Goal: Task Accomplishment & Management: Complete application form

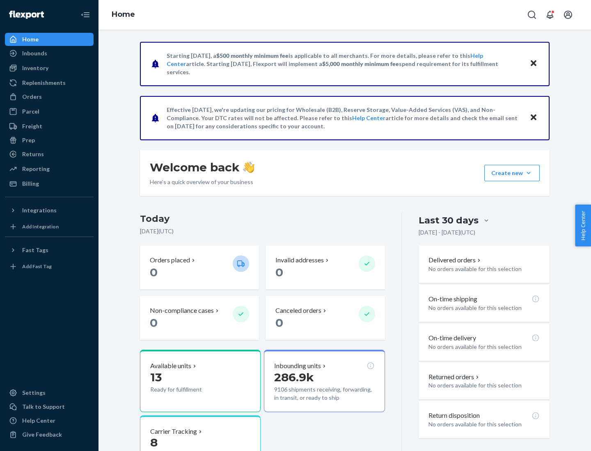
click at [528, 173] on button "Create new Create new inbound Create new order Create new product" at bounding box center [511, 173] width 55 height 16
click at [49, 53] on div "Inbounds" at bounding box center [49, 53] width 87 height 11
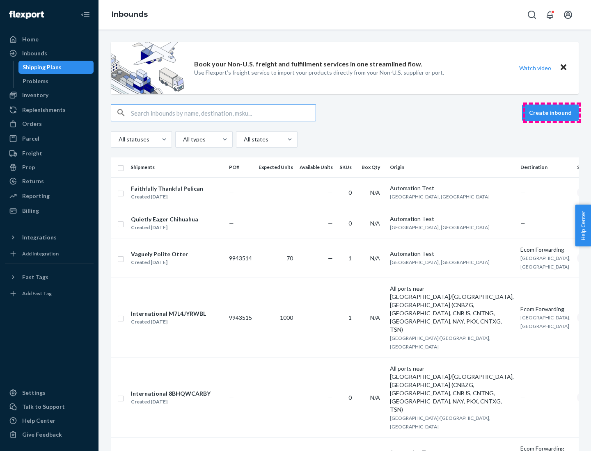
click at [551, 113] on button "Create inbound" at bounding box center [550, 113] width 57 height 16
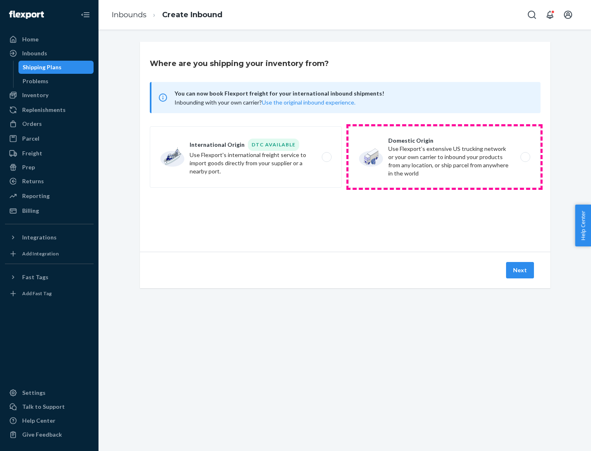
click at [444, 157] on label "Domestic Origin Use Flexport’s extensive US trucking network or your own carrie…" at bounding box center [444, 157] width 192 height 62
click at [525, 157] on input "Domestic Origin Use Flexport’s extensive US trucking network or your own carrie…" at bounding box center [527, 157] width 5 height 5
radio input "true"
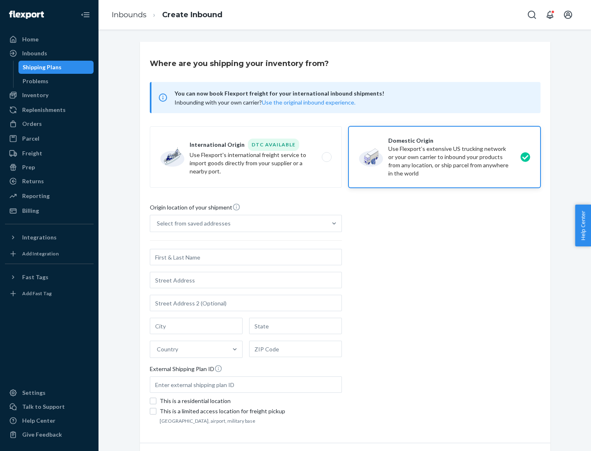
click at [192, 224] on div "Select from saved addresses" at bounding box center [194, 224] width 74 height 8
click at [158, 224] on input "Select from saved addresses" at bounding box center [157, 224] width 1 height 8
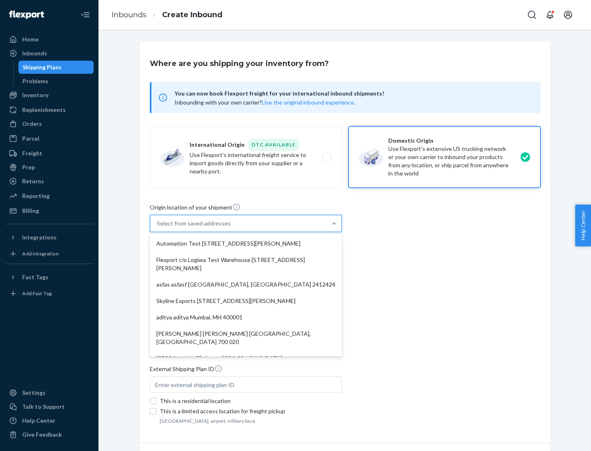
scroll to position [3, 0]
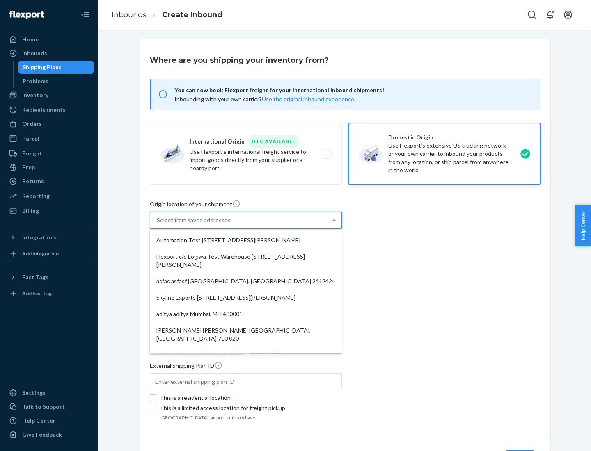
click at [246, 240] on div "Automation Test [STREET_ADDRESS][PERSON_NAME]" at bounding box center [245, 240] width 189 height 16
click at [158, 224] on input "option Automation Test [STREET_ADDRESS][PERSON_NAME]. 9 results available. Use …" at bounding box center [157, 220] width 1 height 8
type input "Automation Test"
type input "9th Floor"
type input "[GEOGRAPHIC_DATA]"
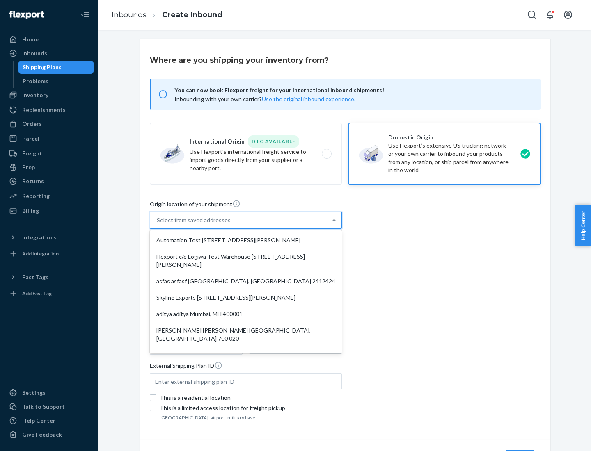
type input "CA"
type input "94104"
type input "[STREET_ADDRESS][PERSON_NAME]"
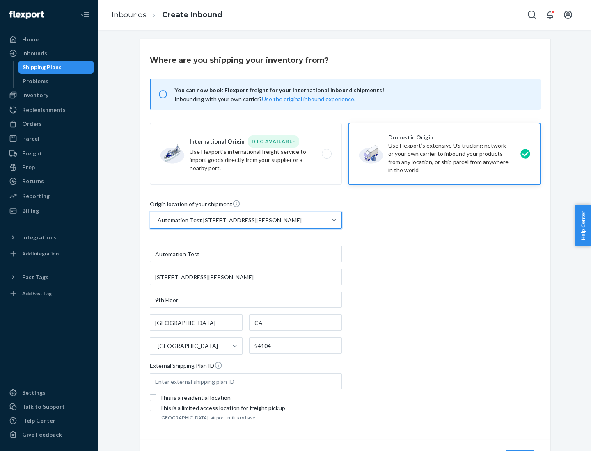
scroll to position [48, 0]
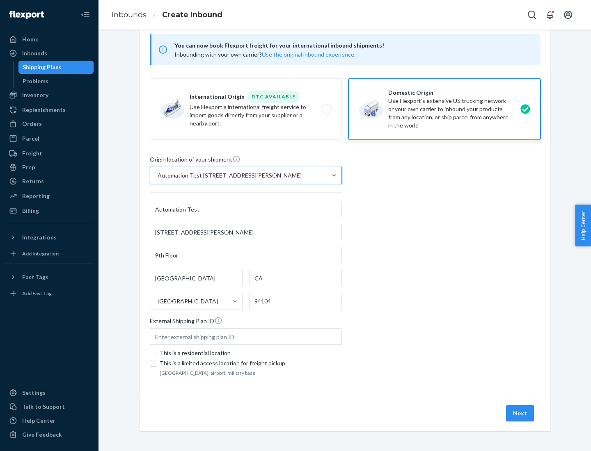
click at [520, 414] on button "Next" at bounding box center [520, 413] width 28 height 16
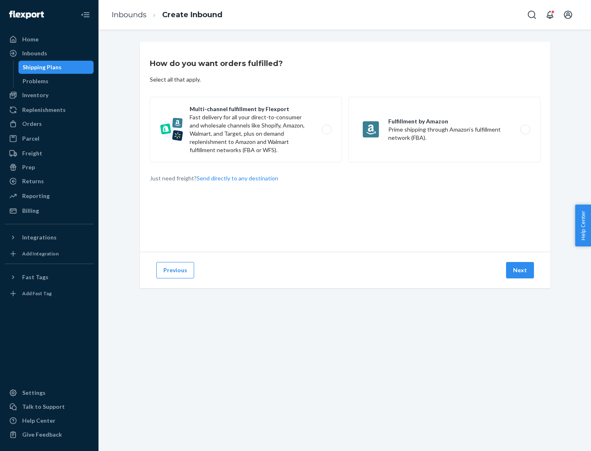
click at [246, 130] on label "Multi-channel fulfillment by Flexport Fast delivery for all your direct-to-cons…" at bounding box center [246, 130] width 192 height 66
click at [326, 130] on input "Multi-channel fulfillment by Flexport Fast delivery for all your direct-to-cons…" at bounding box center [328, 129] width 5 height 5
radio input "true"
click at [520, 270] on button "Next" at bounding box center [520, 270] width 28 height 16
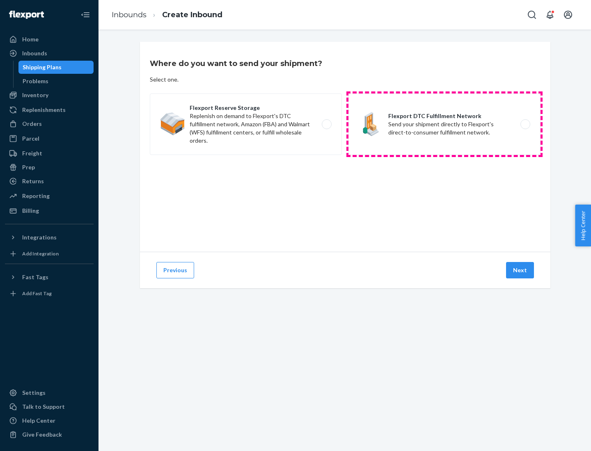
click at [444, 124] on label "Flexport DTC Fulfillment Network Send your shipment directly to Flexport's dire…" at bounding box center [444, 125] width 192 height 62
click at [525, 124] on input "Flexport DTC Fulfillment Network Send your shipment directly to Flexport's dire…" at bounding box center [527, 124] width 5 height 5
radio input "true"
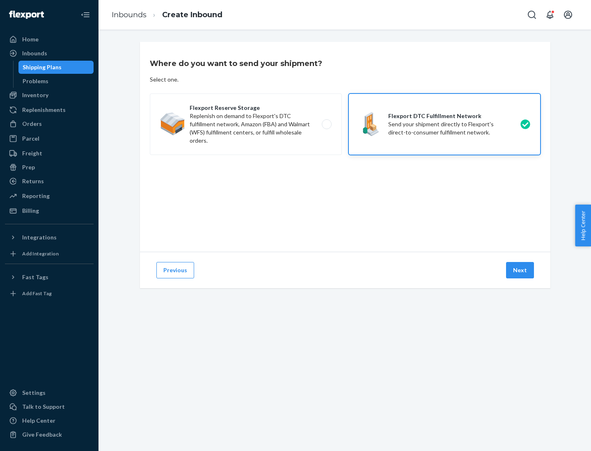
click at [520, 270] on button "Next" at bounding box center [520, 270] width 28 height 16
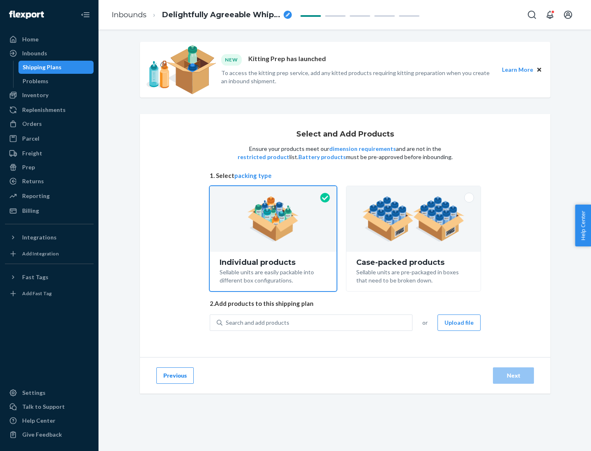
click at [414, 219] on img at bounding box center [413, 219] width 102 height 45
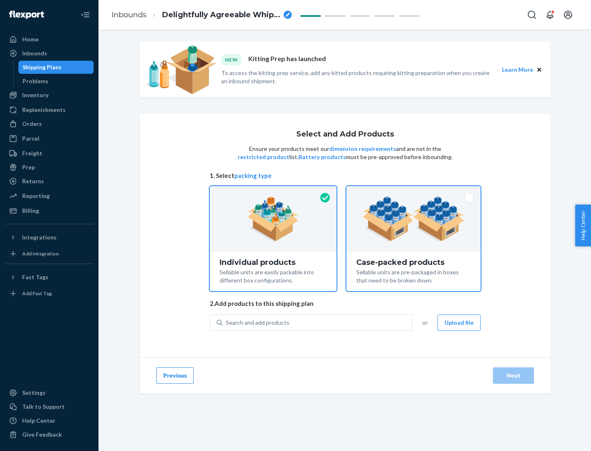
click at [414, 192] on input "Case-packed products Sellable units are pre-packaged in boxes that need to be b…" at bounding box center [413, 188] width 5 height 5
radio input "true"
radio input "false"
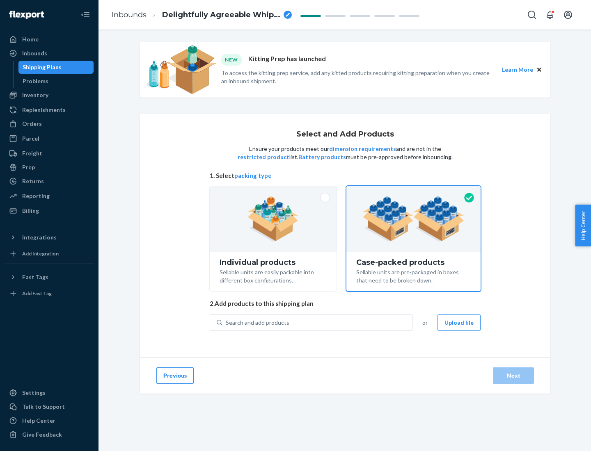
click at [318, 323] on div "Search and add products" at bounding box center [317, 323] width 190 height 15
click at [226, 323] on input "Search and add products" at bounding box center [226, 323] width 1 height 8
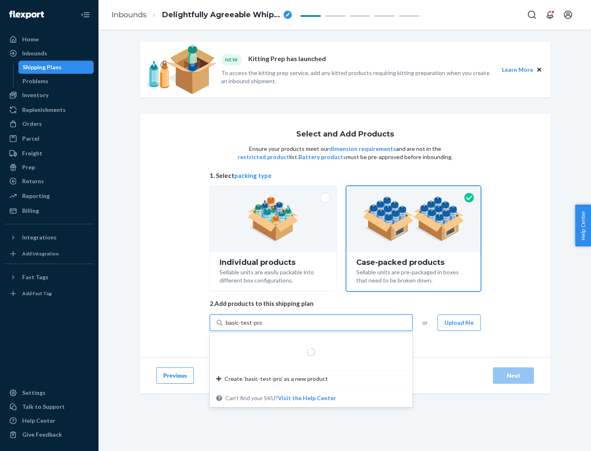
type input "basic-test-product-1"
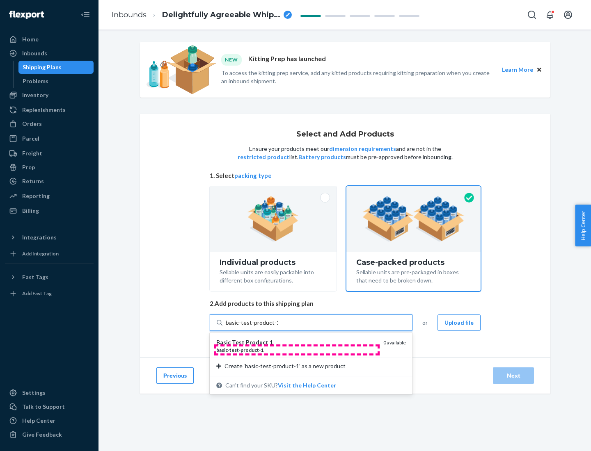
click at [297, 350] on div "basic - test - product - 1" at bounding box center [296, 350] width 160 height 7
click at [278, 327] on input "basic-test-product-1" at bounding box center [252, 323] width 53 height 8
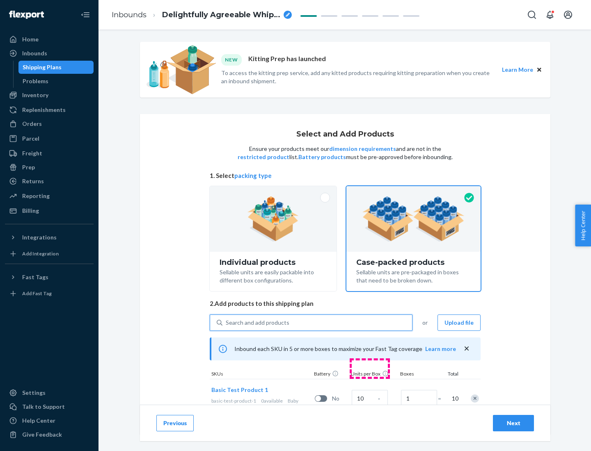
scroll to position [30, 0]
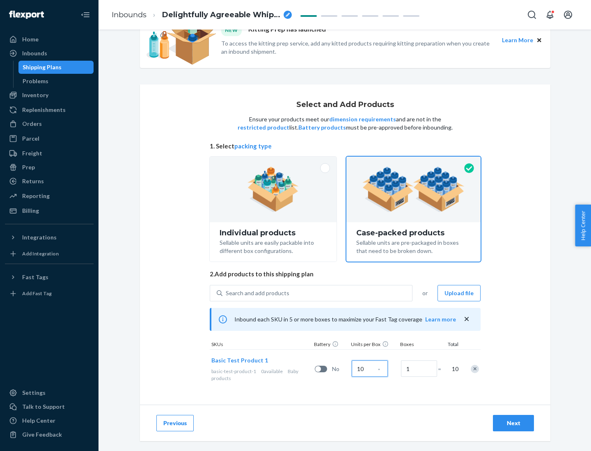
type input "10"
type input "7"
click at [513, 423] on div "Next" at bounding box center [513, 423] width 27 height 8
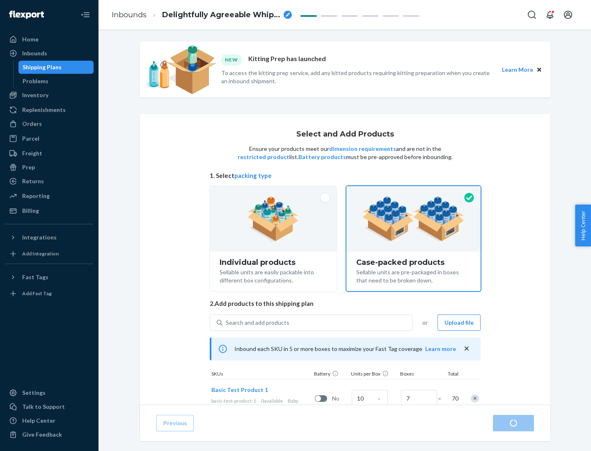
radio input "true"
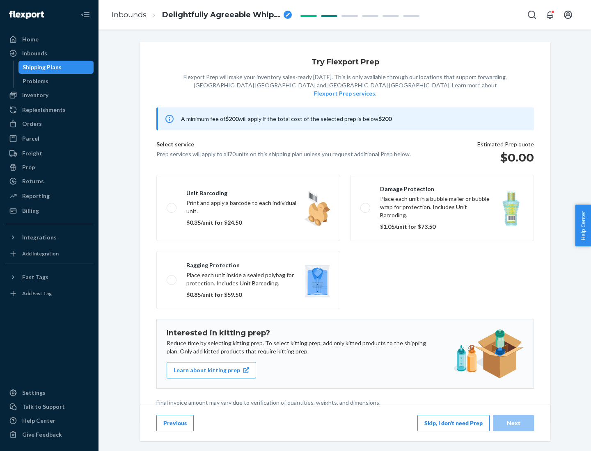
scroll to position [2, 0]
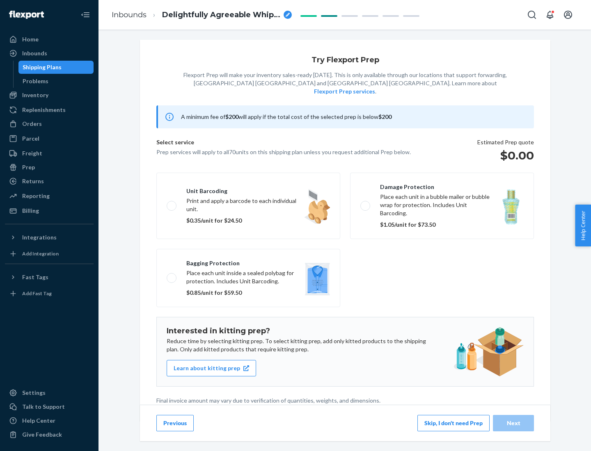
click at [248, 261] on label "Bagging protection Place each unit inside a sealed polybag for protection. Incl…" at bounding box center [248, 278] width 184 height 58
click at [172, 275] on input "Bagging protection Place each unit inside a sealed polybag for protection. Incl…" at bounding box center [169, 277] width 5 height 5
checkbox input "true"
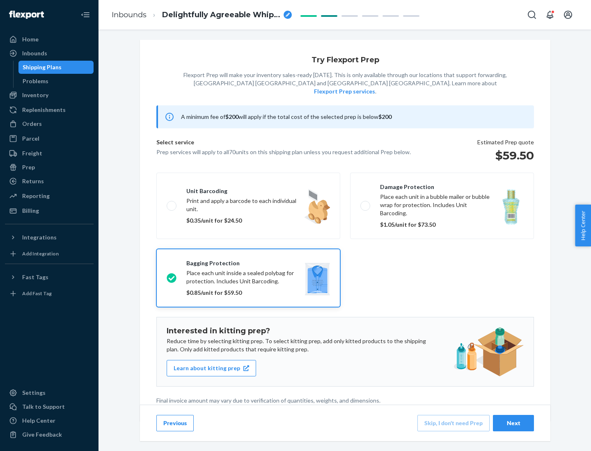
click at [513, 423] on div "Next" at bounding box center [513, 423] width 27 height 8
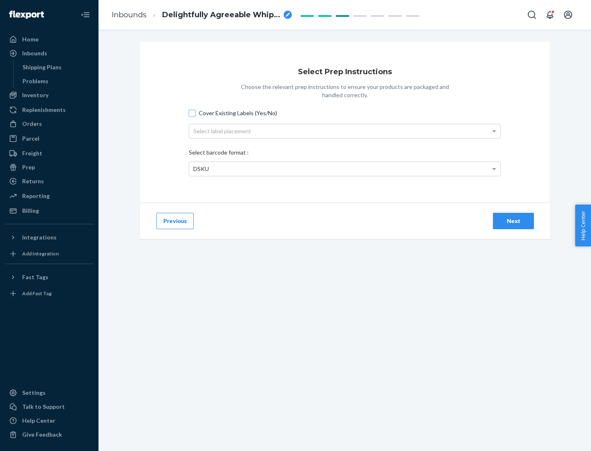
click at [192, 113] on input "Cover Existing Labels (Yes/No)" at bounding box center [192, 113] width 7 height 7
checkbox input "true"
click at [345, 131] on div "Select label placement" at bounding box center [344, 131] width 311 height 14
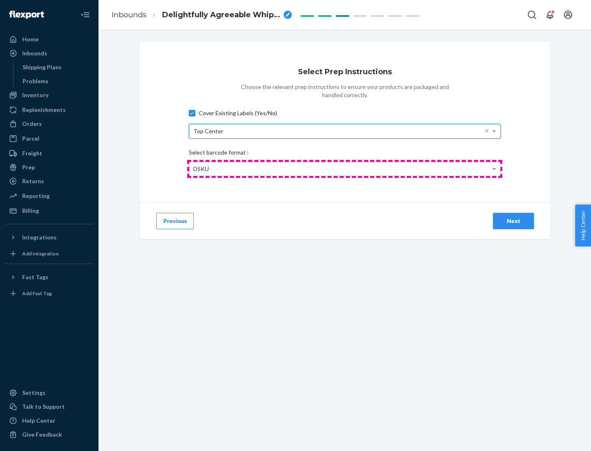
click at [345, 169] on div "DSKU" at bounding box center [344, 169] width 311 height 14
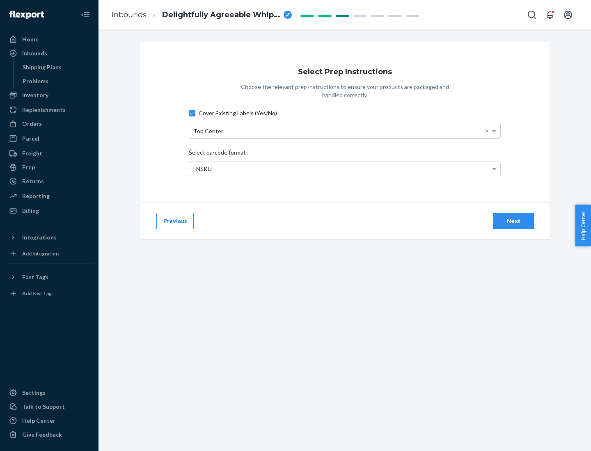
click at [513, 221] on div "Next" at bounding box center [513, 221] width 27 height 8
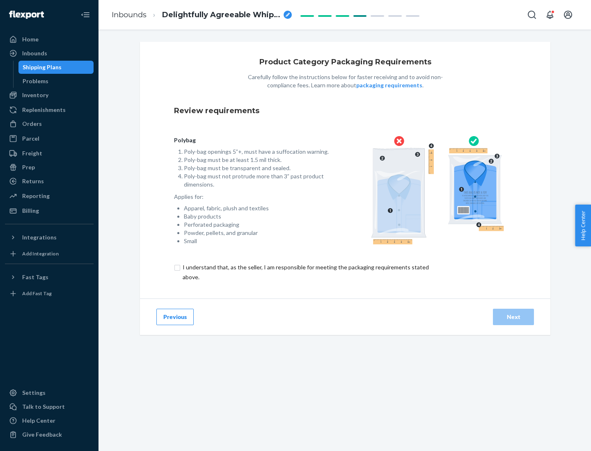
click at [305, 272] on input "checkbox" at bounding box center [310, 273] width 273 height 20
checkbox input "true"
click at [513, 317] on div "Next" at bounding box center [513, 317] width 27 height 8
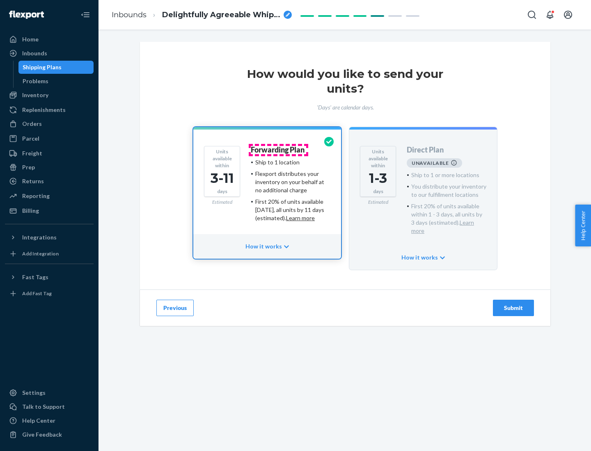
click at [278, 150] on h4 "Forwarding Plan" at bounding box center [278, 150] width 54 height 8
click at [513, 304] on div "Submit" at bounding box center [513, 308] width 27 height 8
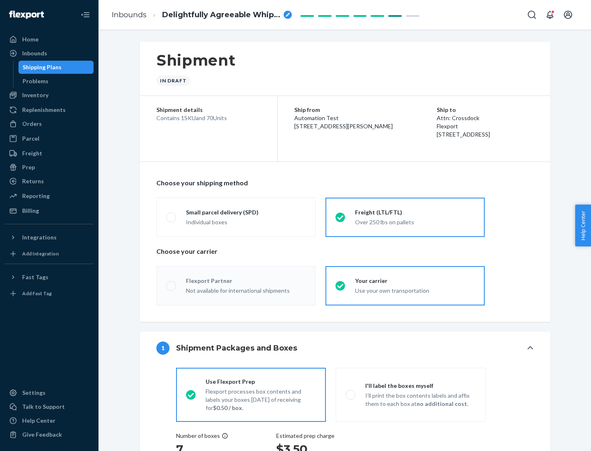
radio input "true"
radio input "false"
radio input "true"
radio input "false"
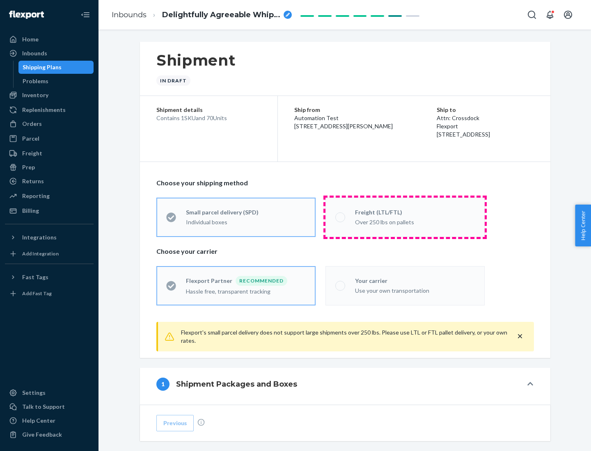
click at [405, 217] on div "Over 250 lbs on pallets" at bounding box center [415, 222] width 120 height 10
click at [341, 217] on input "Freight (LTL/FTL) Over 250 lbs on pallets" at bounding box center [337, 217] width 5 height 5
radio input "true"
radio input "false"
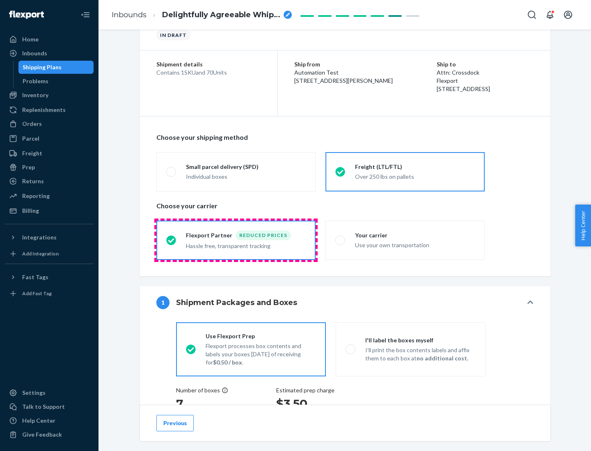
click at [236, 240] on div "Hassle free, transparent tracking" at bounding box center [246, 245] width 120 height 10
click at [172, 240] on input "Flexport Partner Reduced prices Hassle free, transparent tracking" at bounding box center [168, 240] width 5 height 5
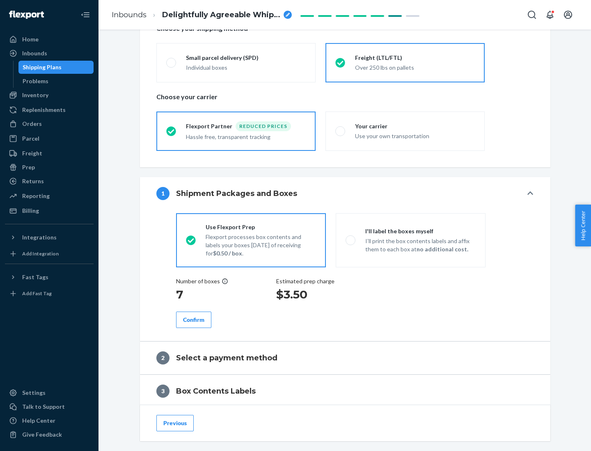
click at [410, 240] on p "I’ll print the box contents labels and affix them to each box at no additional …" at bounding box center [420, 245] width 110 height 16
click at [351, 240] on input "I'll label the boxes myself I’ll print the box contents labels and affix them t…" at bounding box center [347, 240] width 5 height 5
radio input "true"
radio input "false"
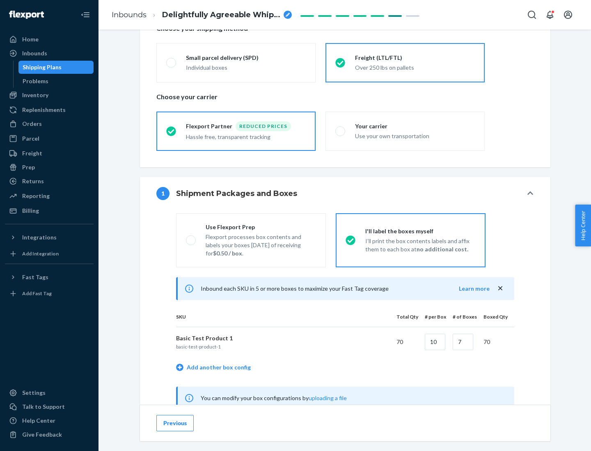
scroll to position [256, 0]
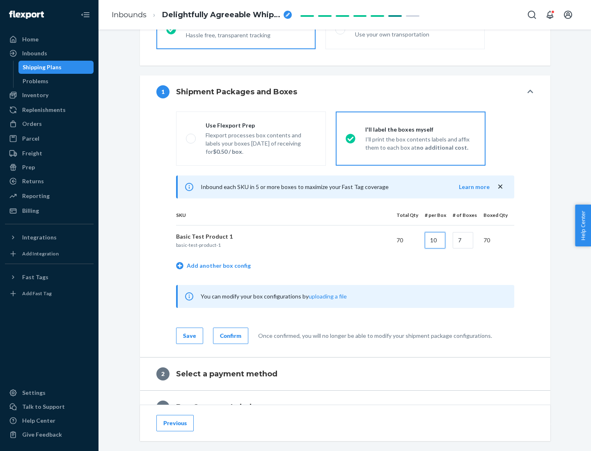
type input "10"
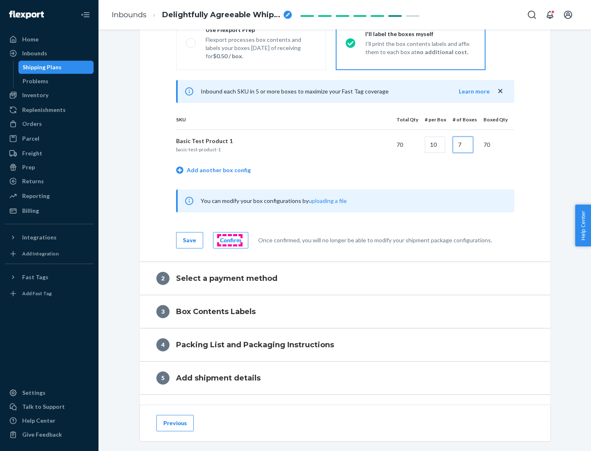
type input "7"
click at [229, 240] on div "Confirm" at bounding box center [230, 240] width 21 height 8
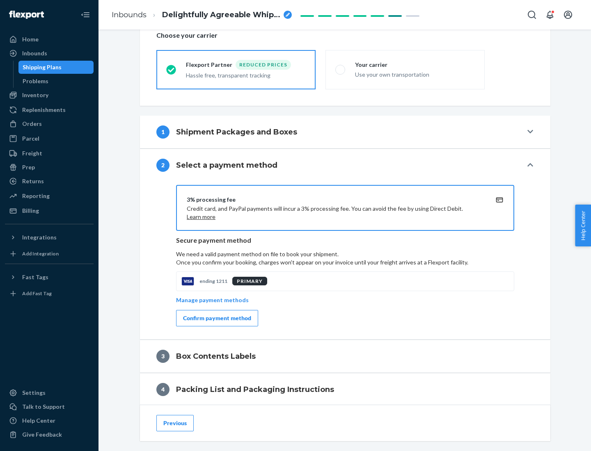
scroll to position [294, 0]
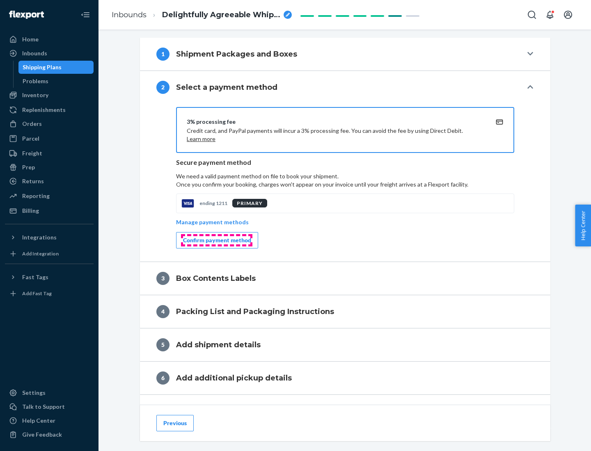
click at [216, 240] on div "Confirm payment method" at bounding box center [217, 240] width 68 height 8
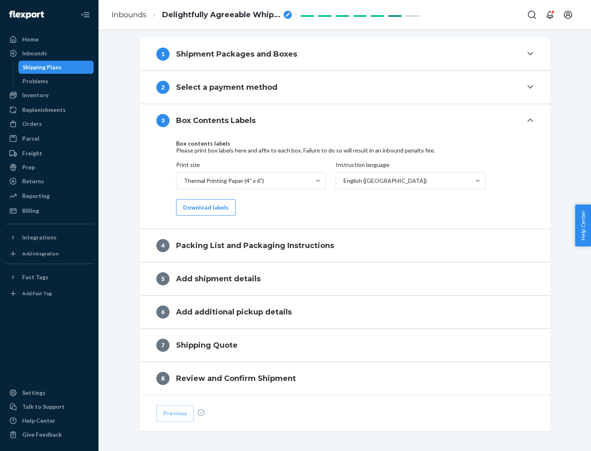
scroll to position [261, 0]
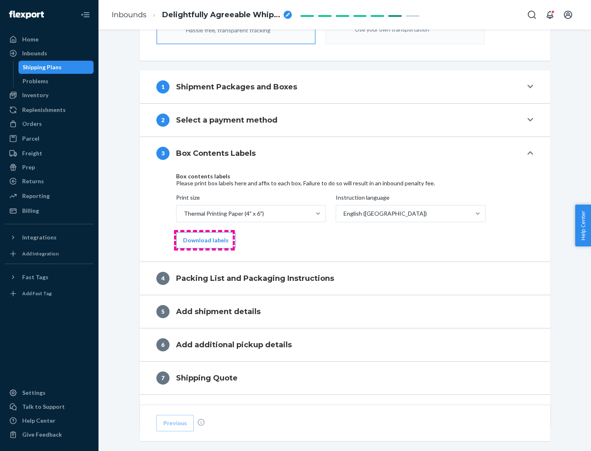
click at [204, 240] on button "Download labels" at bounding box center [205, 240] width 59 height 16
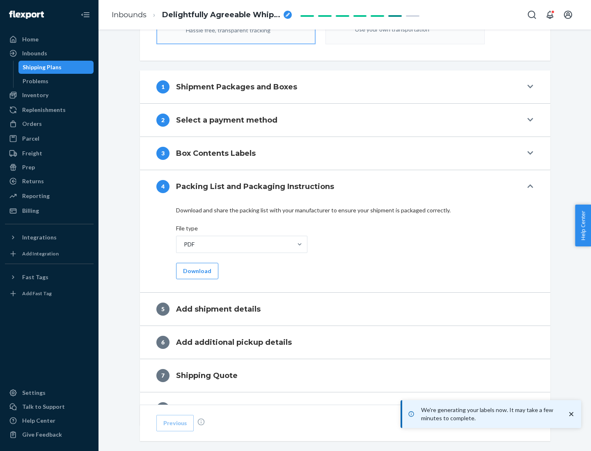
scroll to position [292, 0]
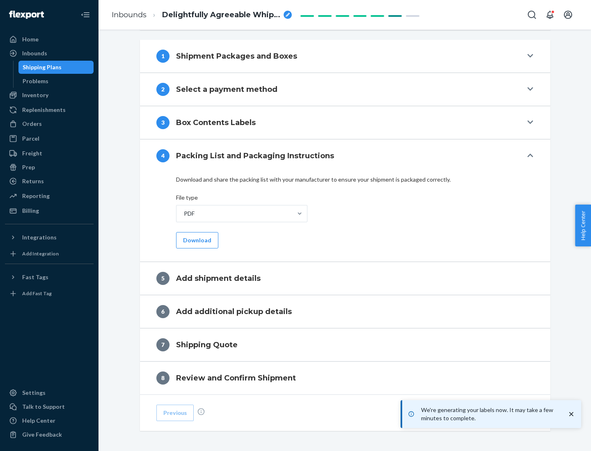
click at [196, 240] on button "Download" at bounding box center [197, 240] width 42 height 16
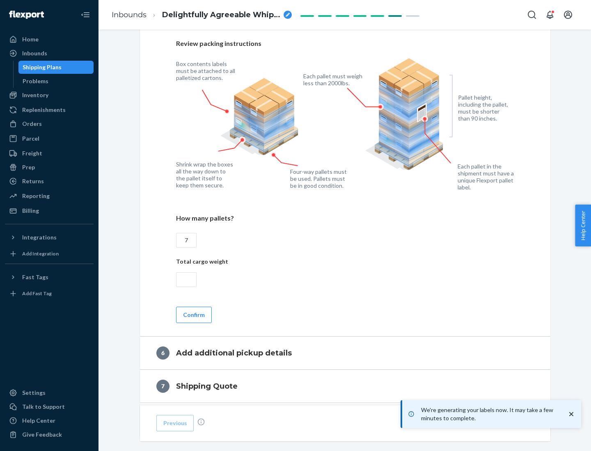
scroll to position [566, 0]
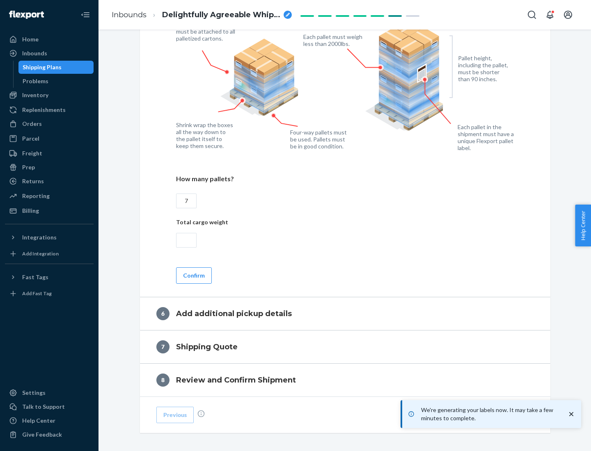
type input "7"
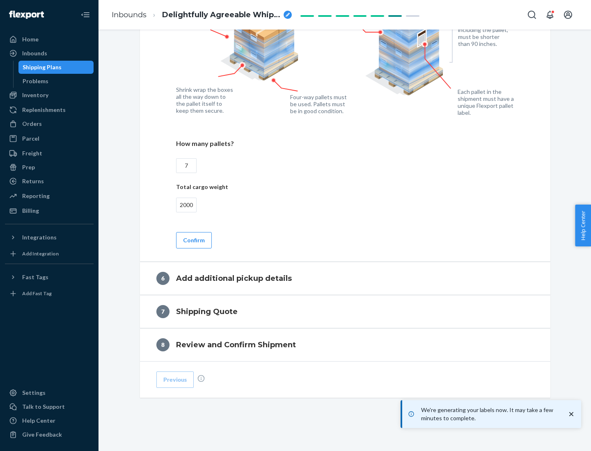
type input "2000"
click at [193, 240] on button "Confirm" at bounding box center [194, 240] width 36 height 16
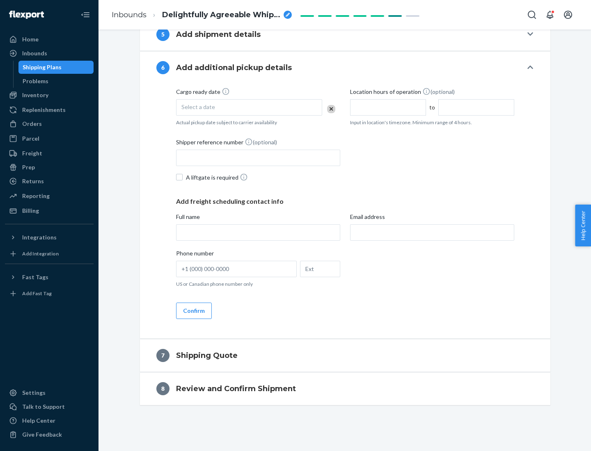
scroll to position [314, 0]
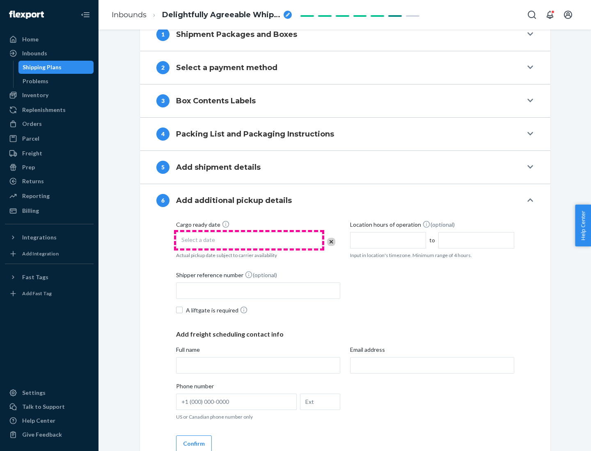
click at [249, 240] on div "Select a date" at bounding box center [249, 240] width 146 height 16
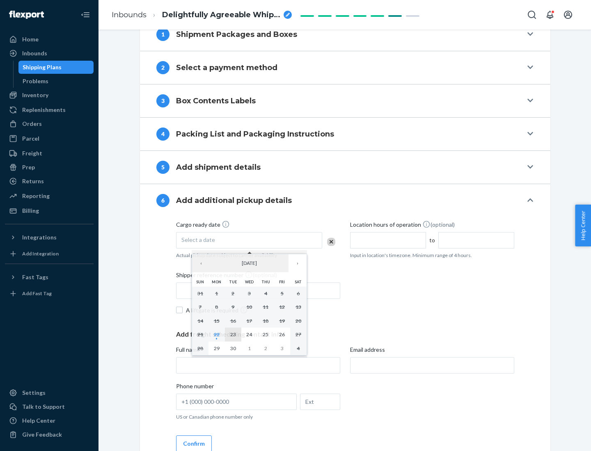
click at [233, 334] on abbr "23" at bounding box center [233, 335] width 6 height 6
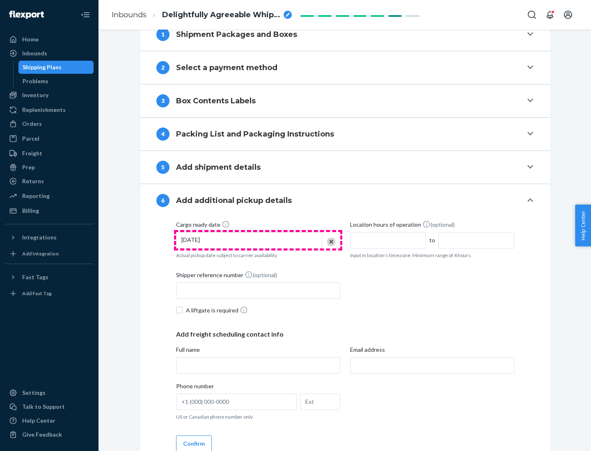
scroll to position [439, 0]
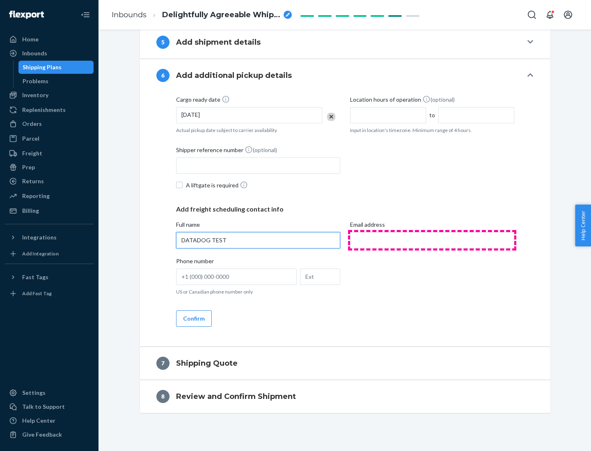
type input "DATADOG TEST"
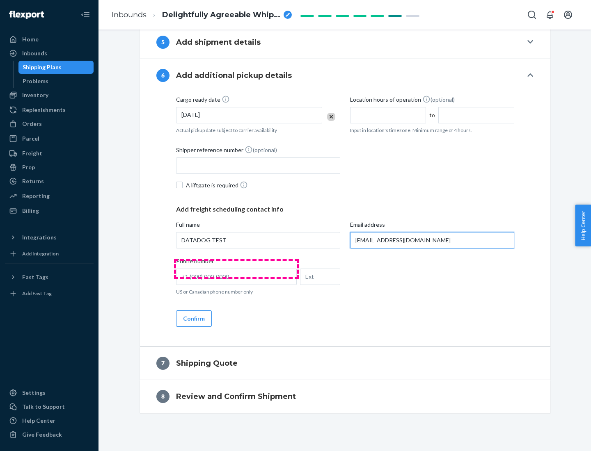
scroll to position [447, 0]
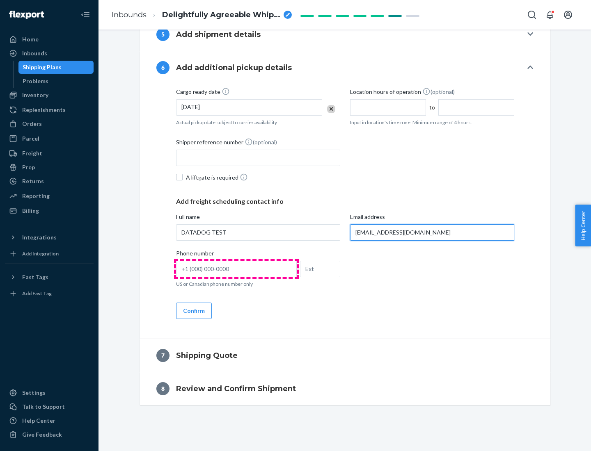
type input "[EMAIL_ADDRESS][DOMAIN_NAME]"
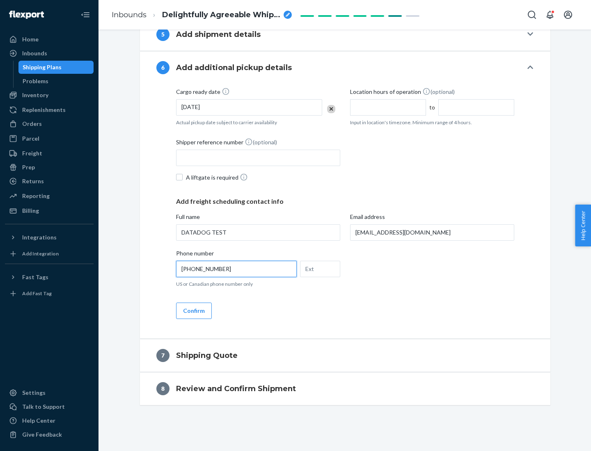
type input "[PHONE_NUMBER]"
click at [193, 311] on button "Confirm" at bounding box center [194, 311] width 36 height 16
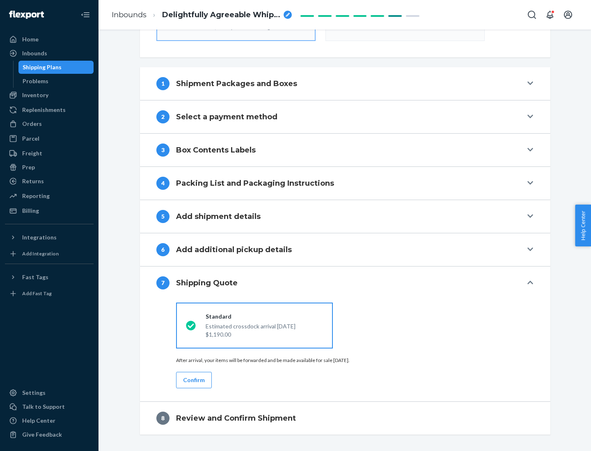
scroll to position [294, 0]
